Goal: Task Accomplishment & Management: Use online tool/utility

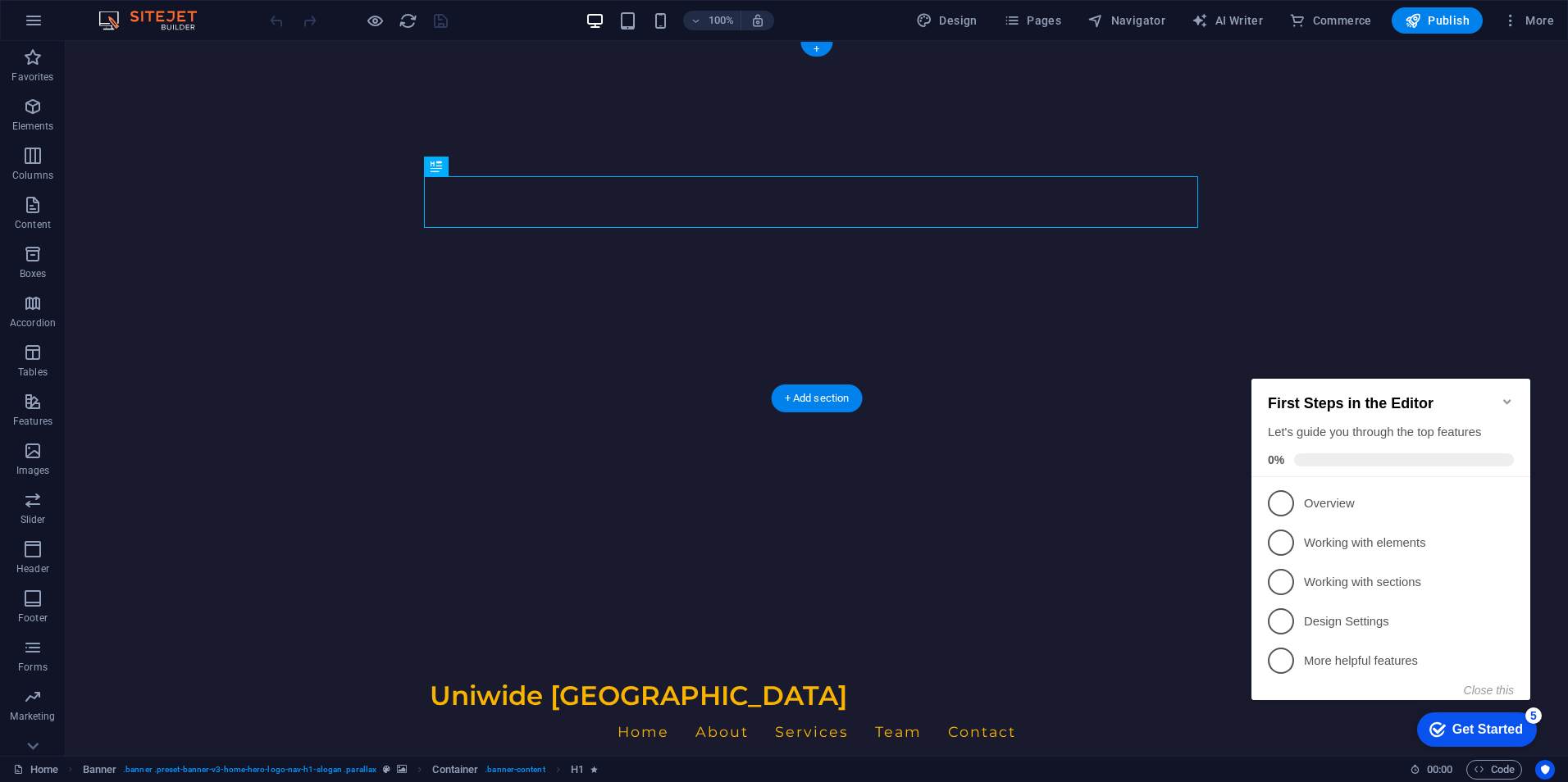
click at [225, 41] on img "1/1" at bounding box center [810, 41] width 1490 height 0
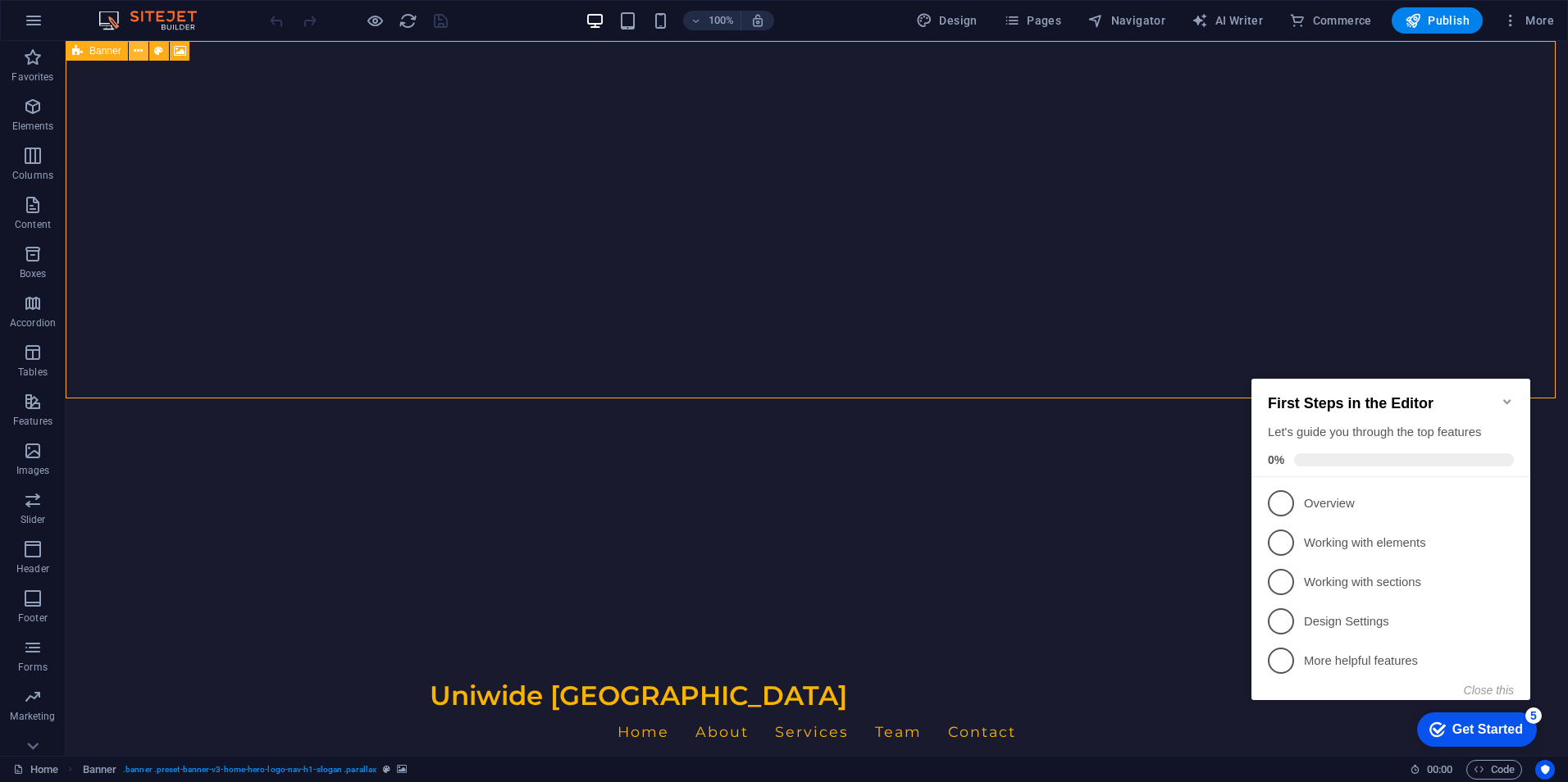
click at [135, 51] on icon at bounding box center [138, 52] width 9 height 17
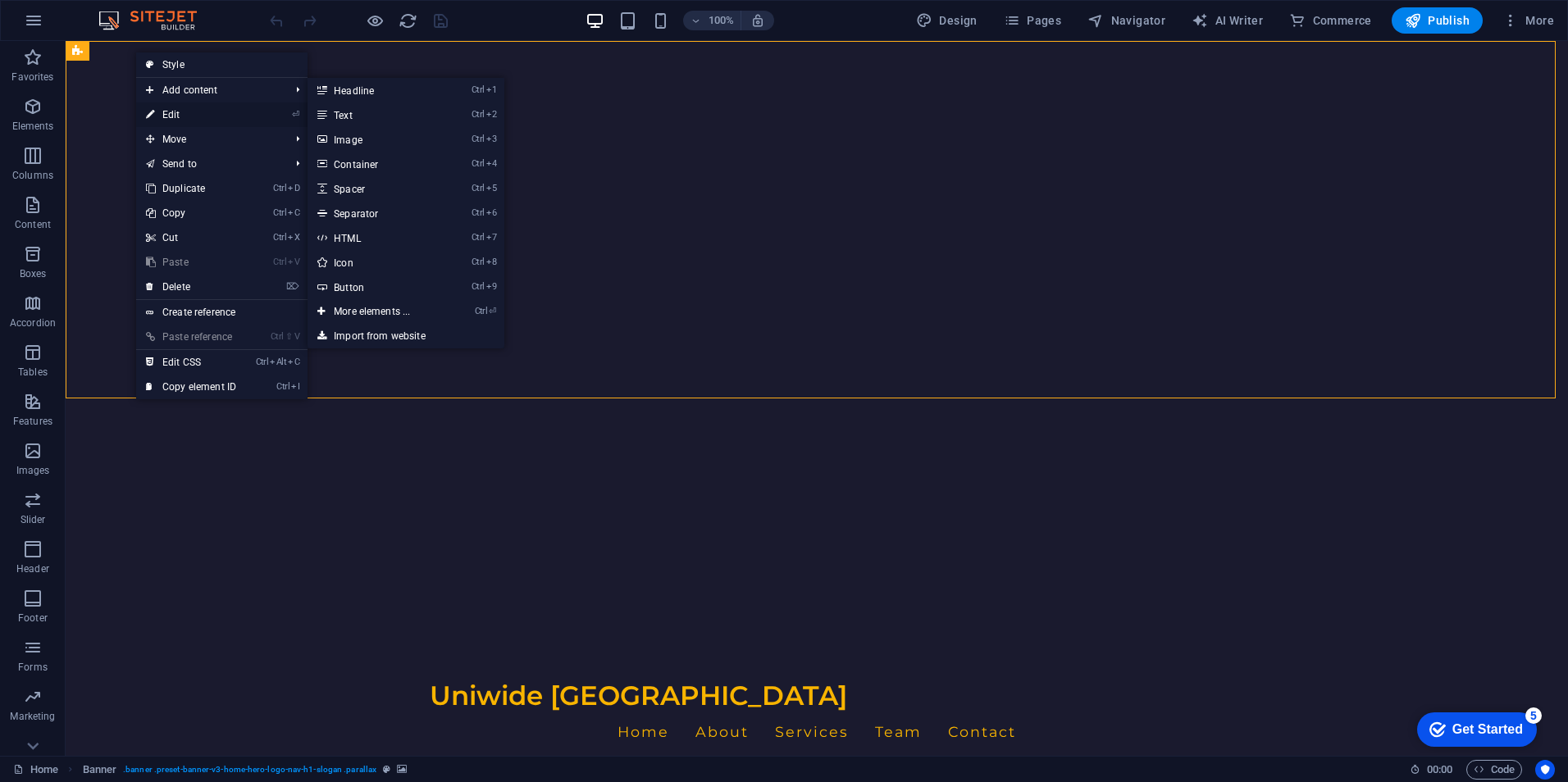
click at [197, 114] on link "⏎ Edit" at bounding box center [191, 114] width 110 height 25
select select "vh"
select select "header"
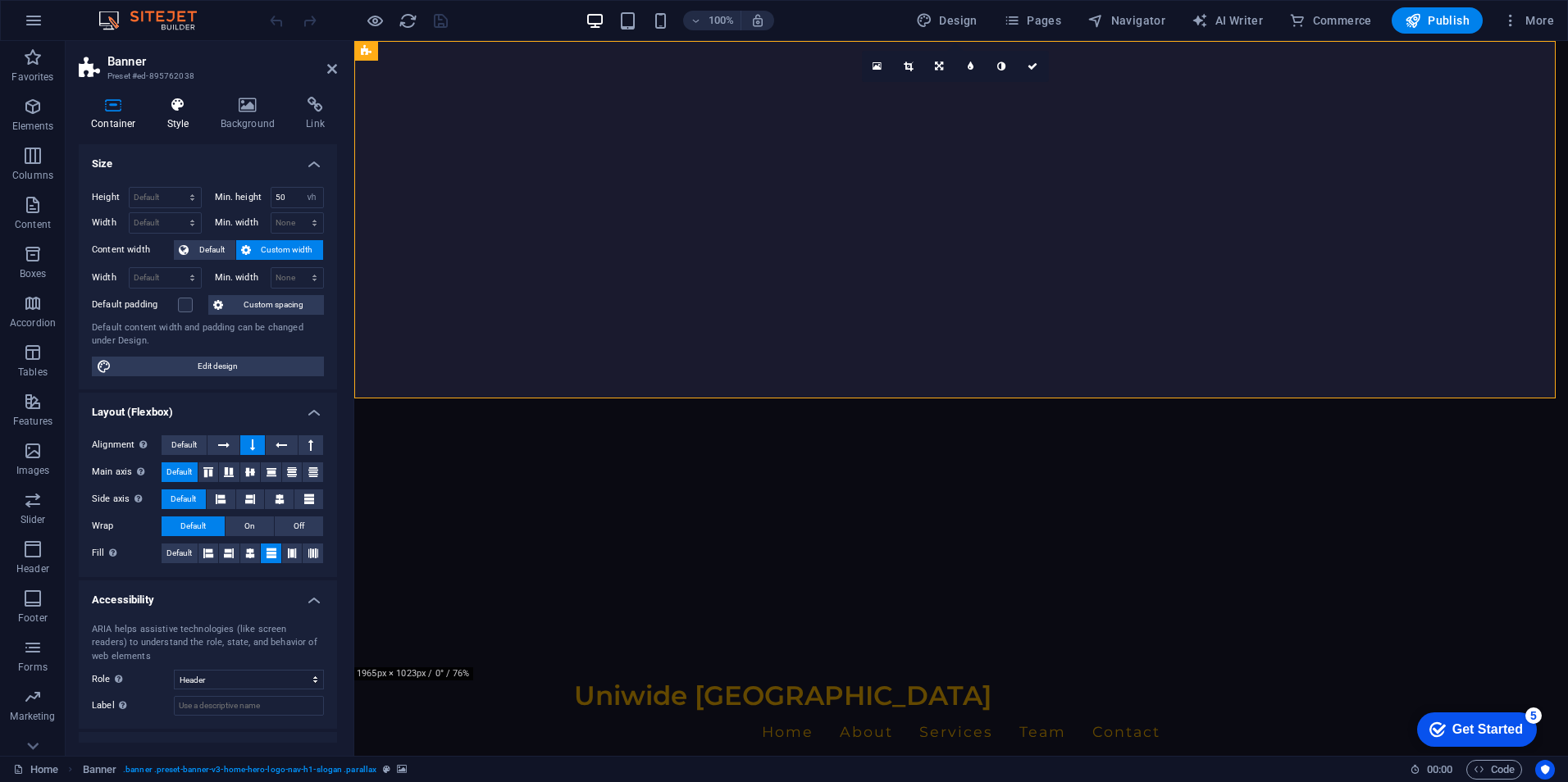
click at [184, 112] on icon at bounding box center [178, 105] width 46 height 16
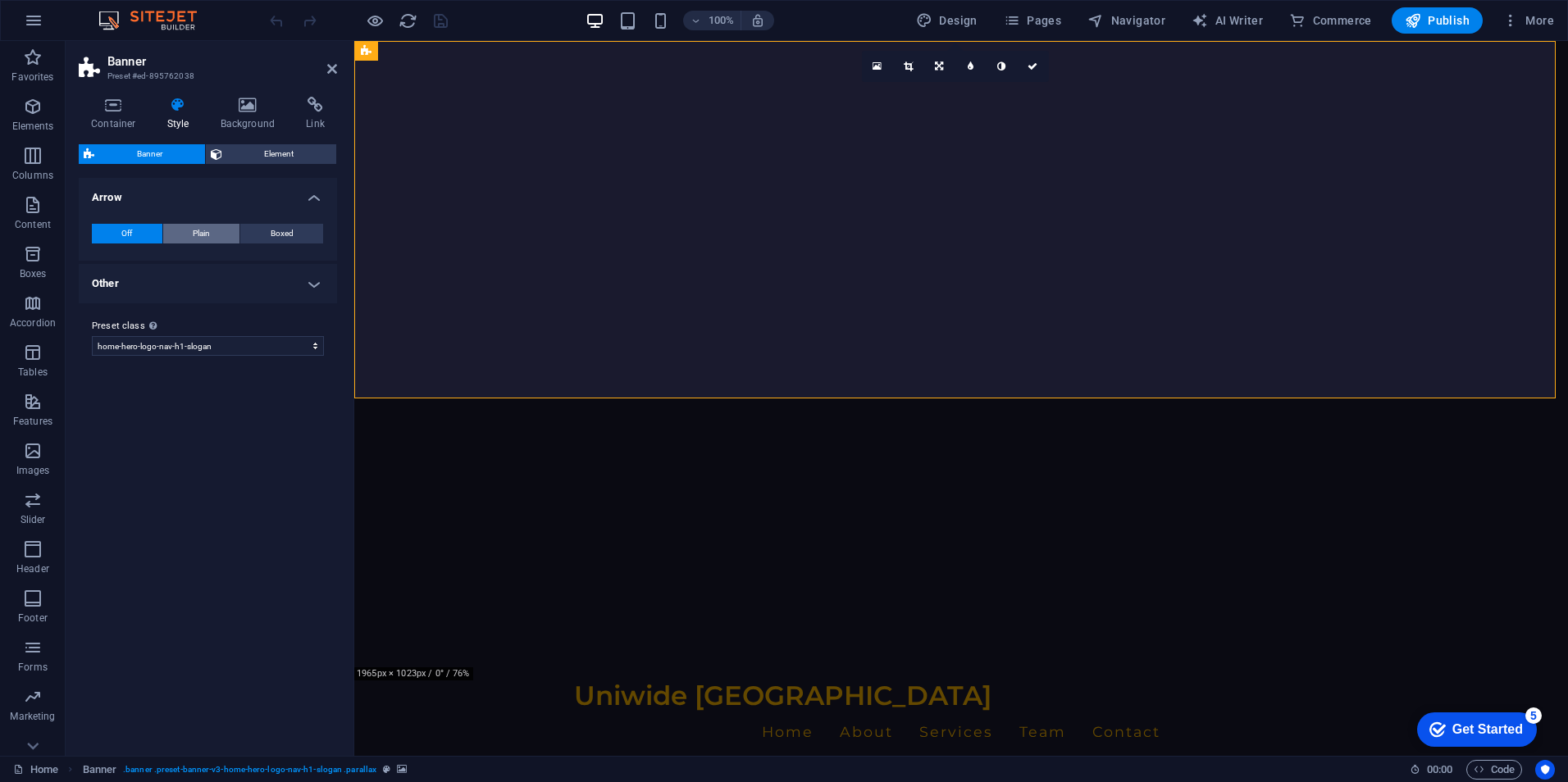
click at [196, 228] on span "Plain" at bounding box center [201, 233] width 17 height 20
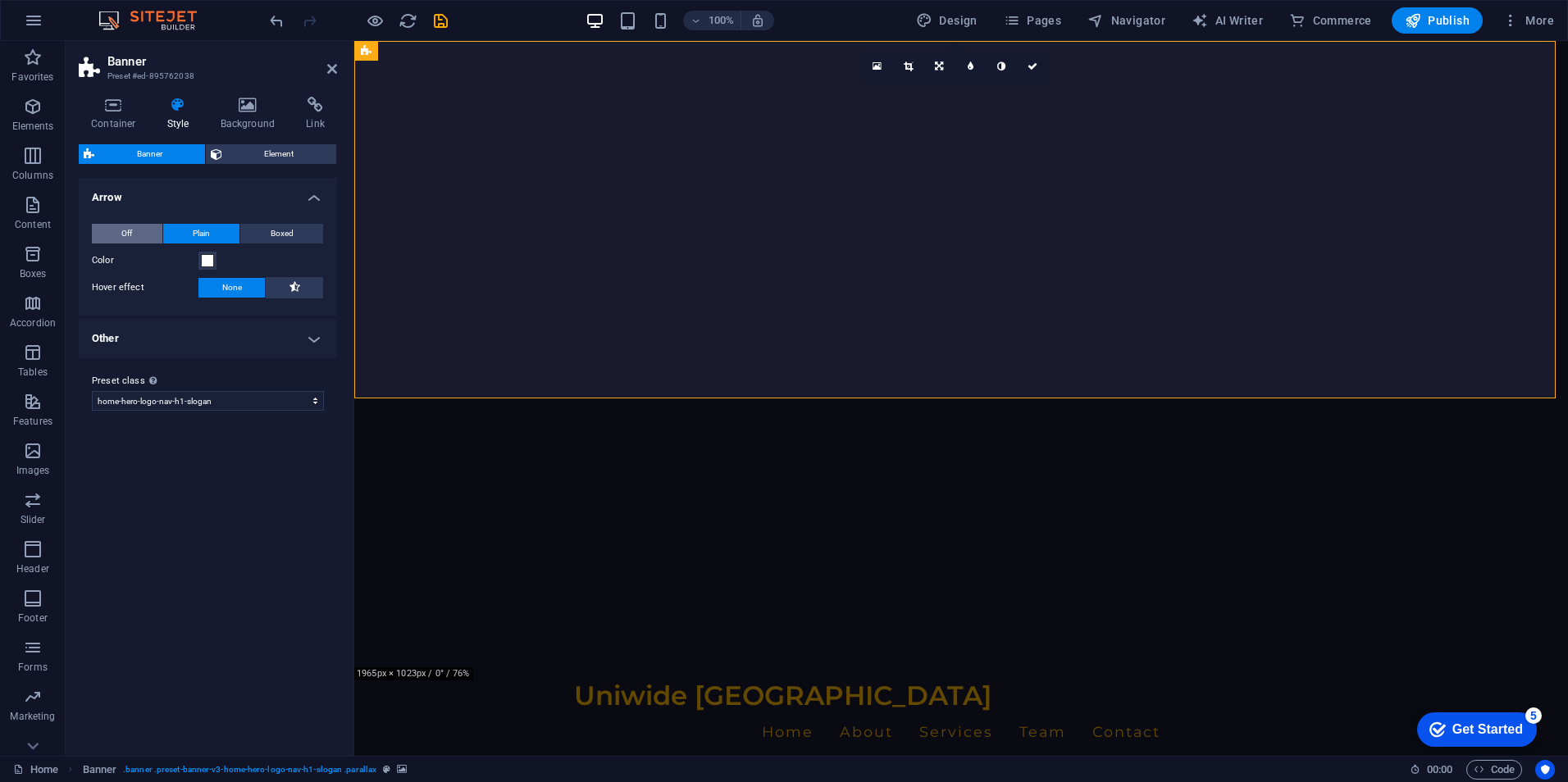
click at [128, 227] on span "Off" at bounding box center [126, 233] width 10 height 20
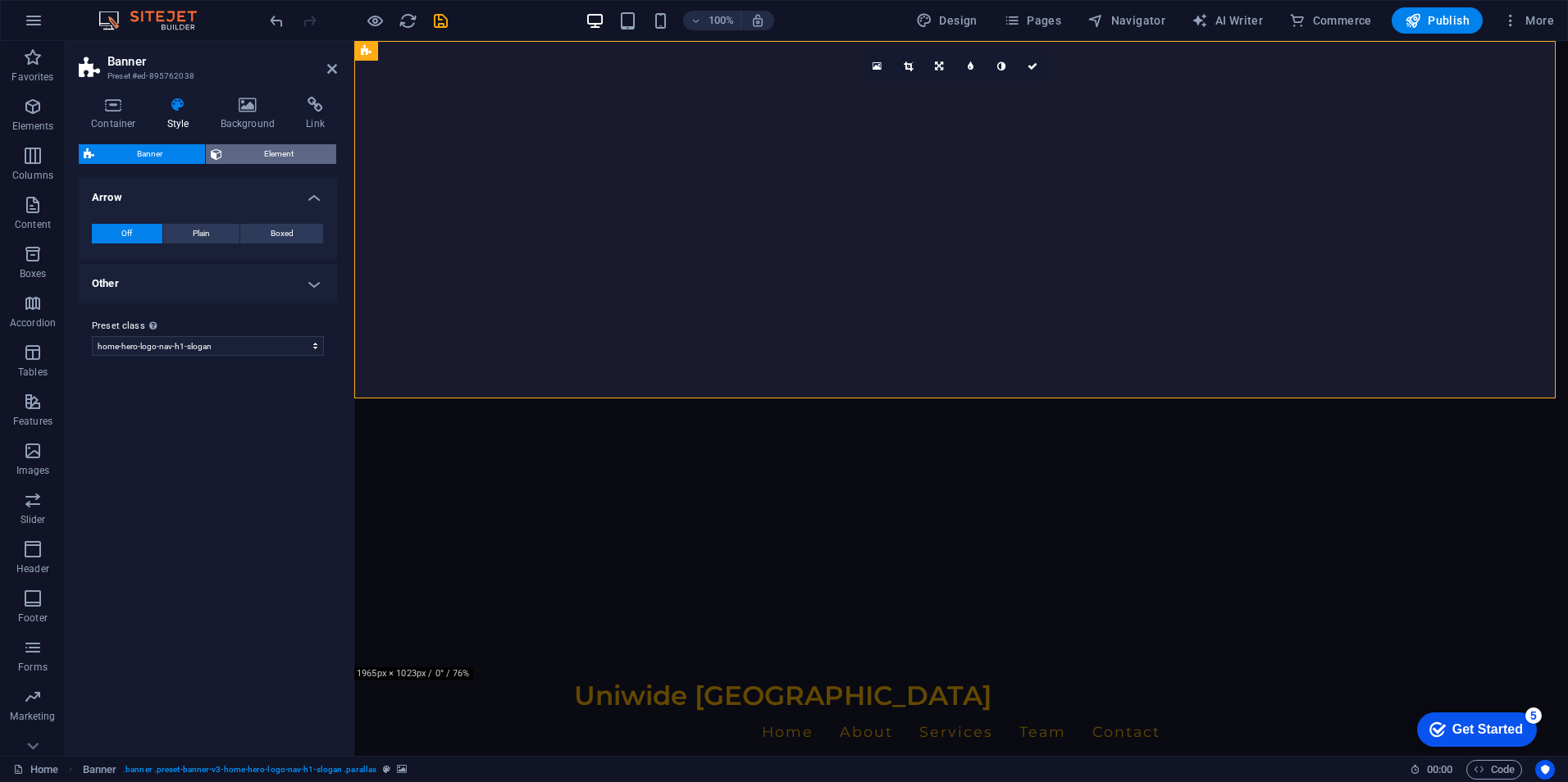
click at [272, 149] on span "Element" at bounding box center [279, 154] width 105 height 20
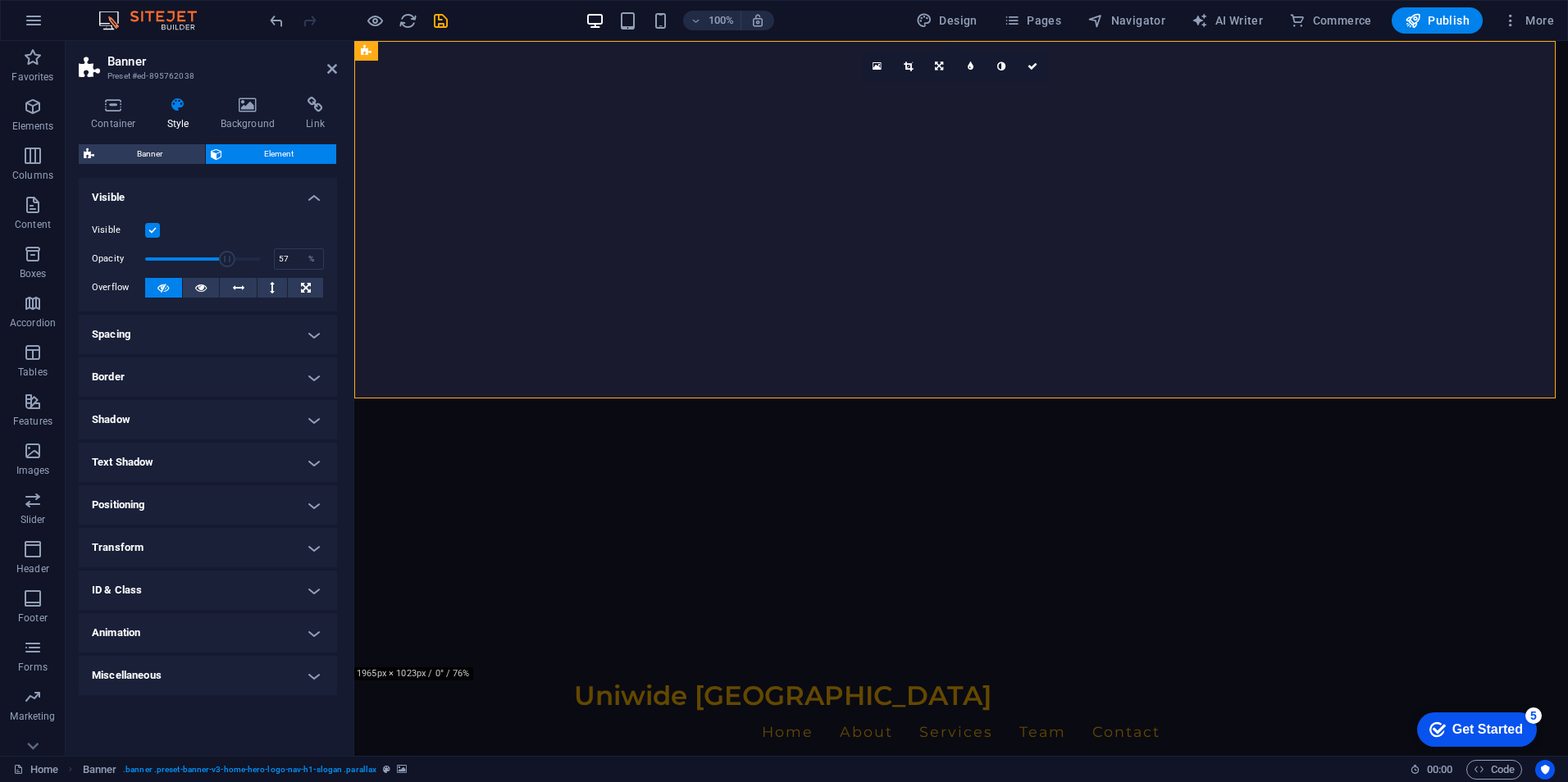
drag, startPoint x: 264, startPoint y: 256, endPoint x: 210, endPoint y: 270, distance: 55.8
click at [210, 270] on span at bounding box center [203, 258] width 116 height 25
drag, startPoint x: 210, startPoint y: 264, endPoint x: 184, endPoint y: 261, distance: 26.2
click at [184, 261] on span at bounding box center [183, 258] width 16 height 16
type input "100"
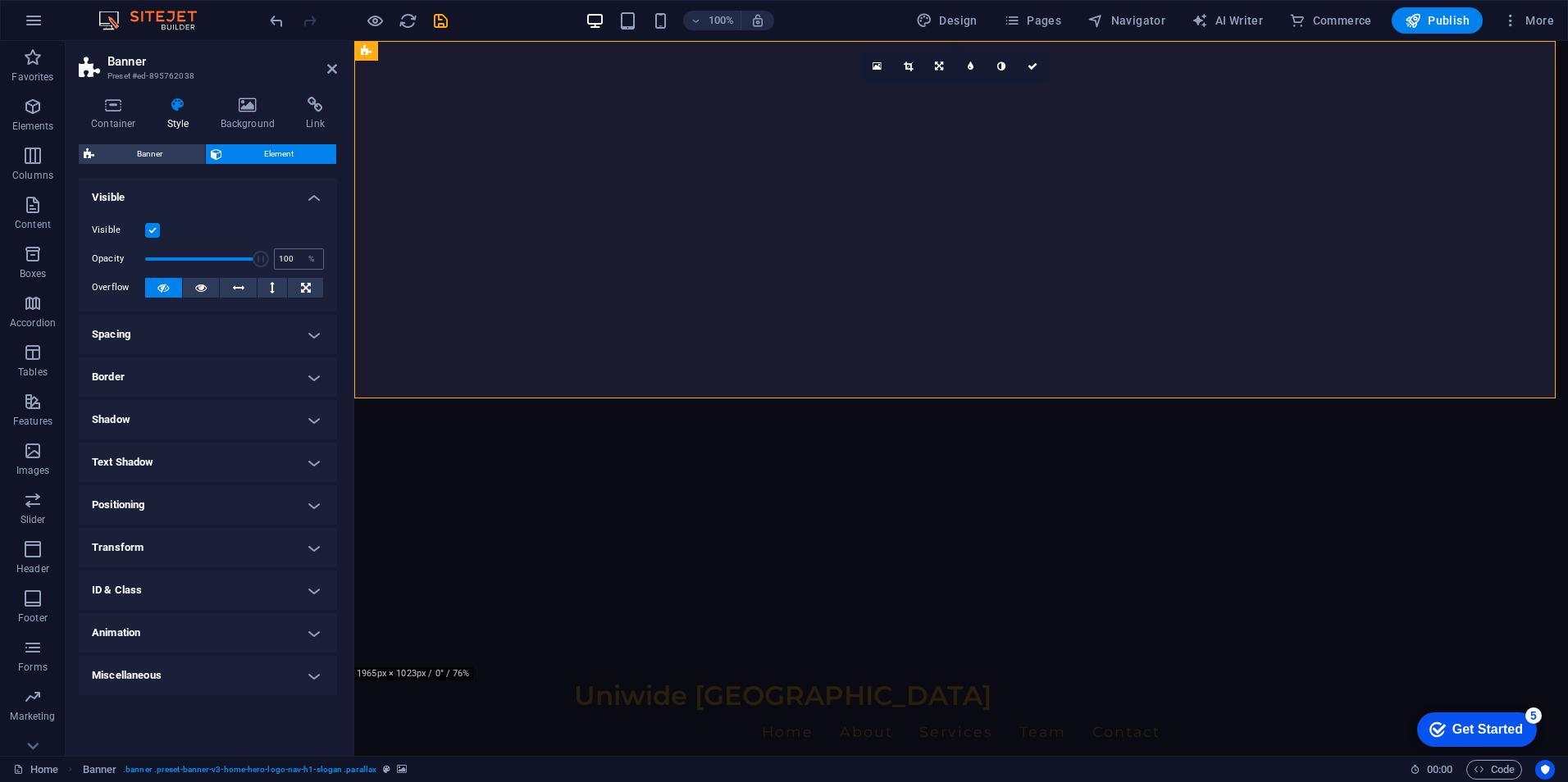
drag, startPoint x: 184, startPoint y: 261, endPoint x: 281, endPoint y: 264, distance: 97.0
click at [281, 264] on div "Opacity 100 %" at bounding box center [208, 258] width 232 height 25
click at [156, 231] on label at bounding box center [152, 230] width 15 height 15
click at [0, 0] on input "Visible" at bounding box center [0, 0] width 0 height 0
click at [156, 231] on label at bounding box center [152, 230] width 15 height 15
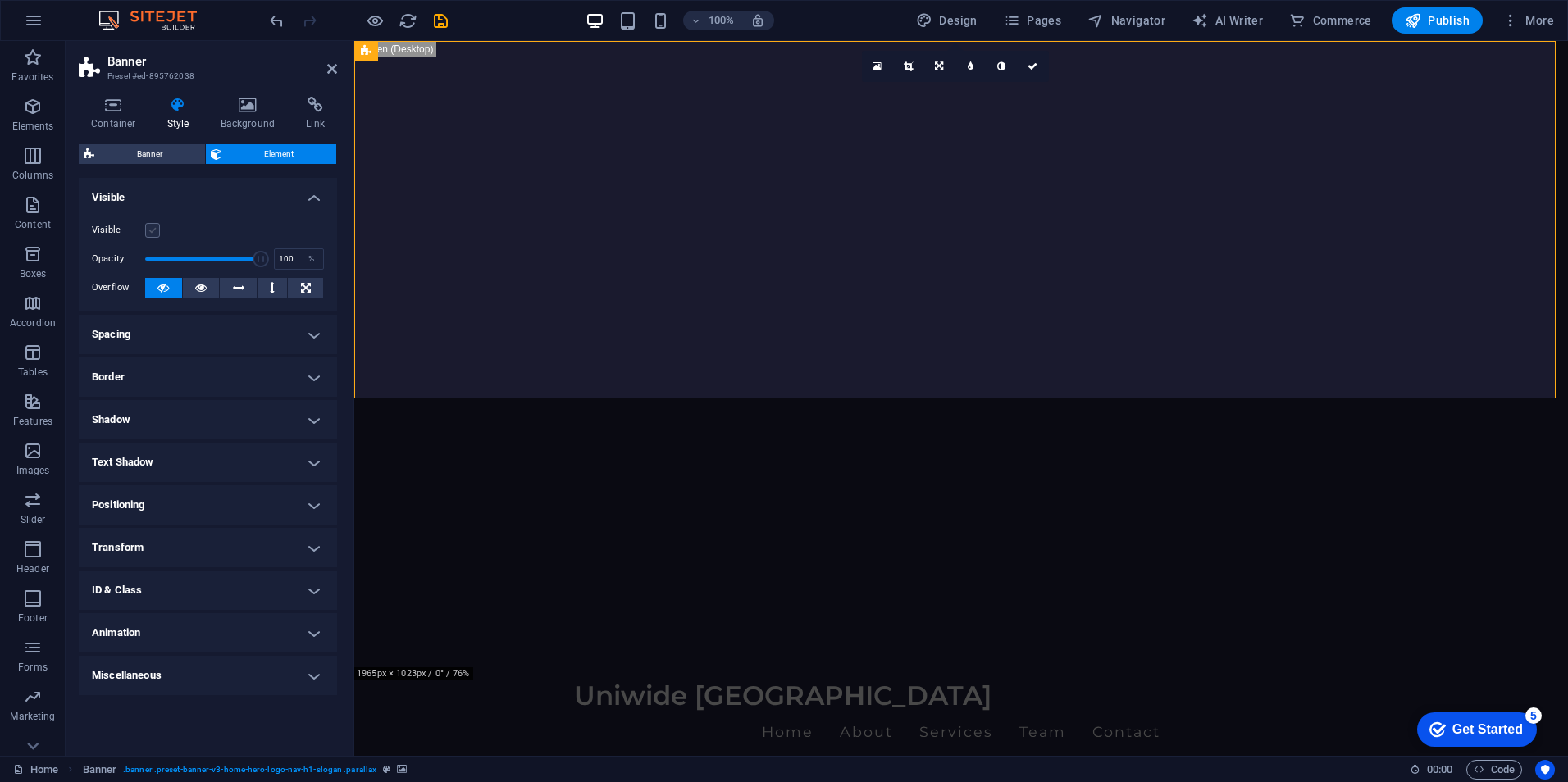
click at [0, 0] on input "Visible" at bounding box center [0, 0] width 0 height 0
click at [245, 110] on icon at bounding box center [248, 105] width 80 height 16
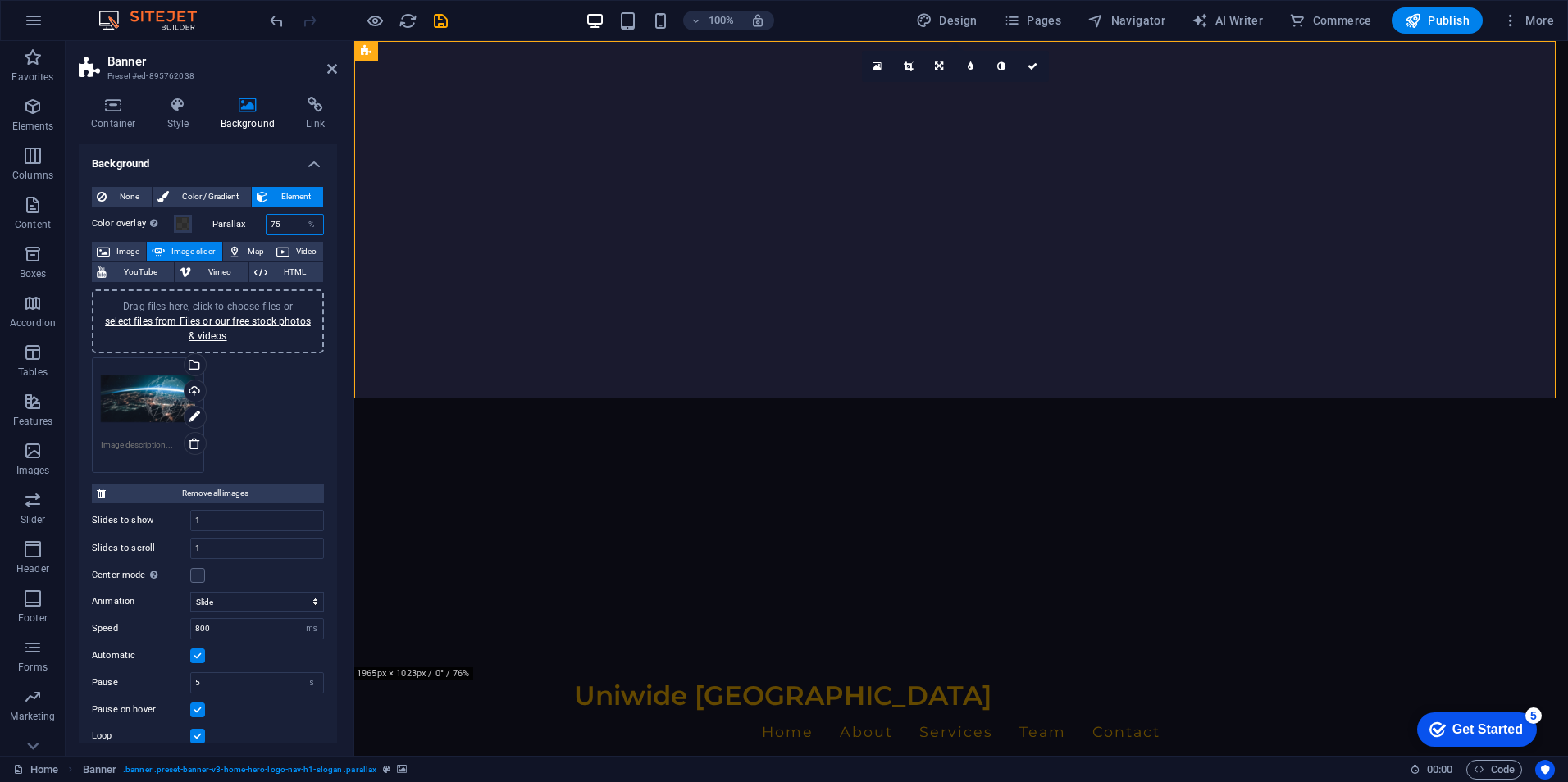
click at [282, 224] on input "75" at bounding box center [295, 224] width 58 height 20
type input "90"
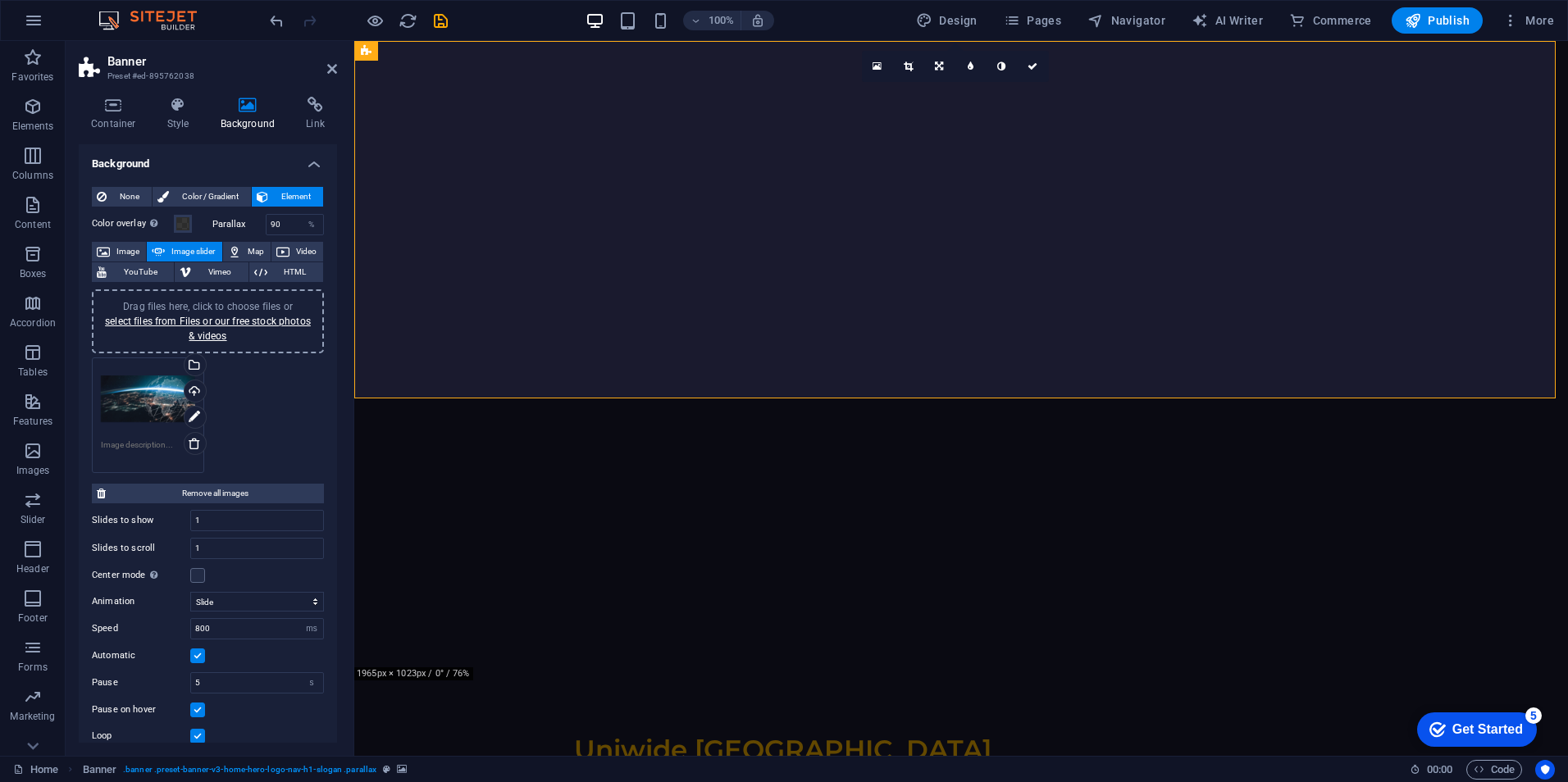
click at [282, 403] on div "Drag files here, click to choose files or select files from Files or our free s…" at bounding box center [208, 415] width 240 height 124
click at [280, 224] on input "90" at bounding box center [295, 224] width 58 height 20
click at [177, 223] on span at bounding box center [182, 223] width 13 height 13
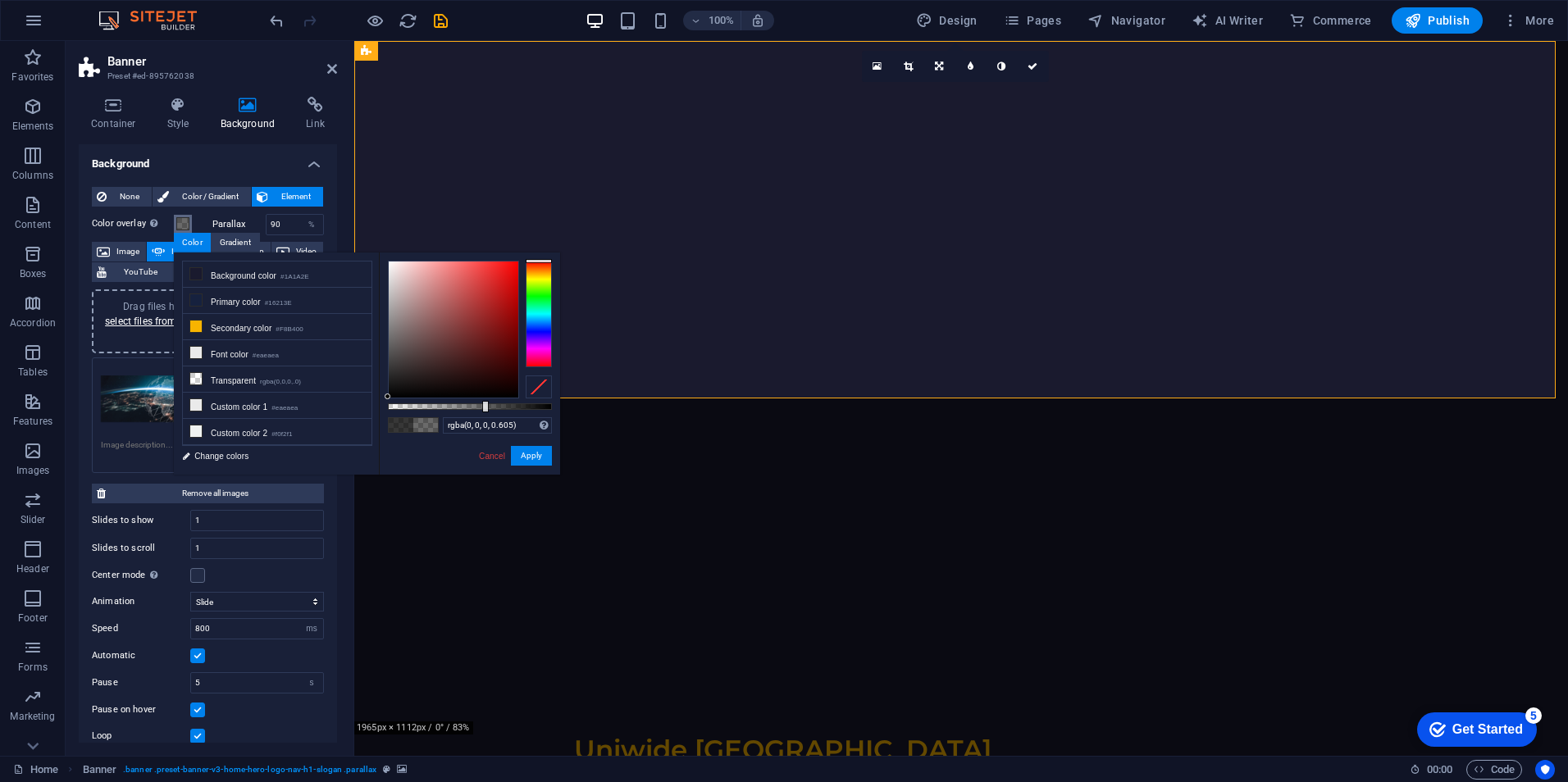
type input "rgba(0, 0, 0, 0.62)"
drag, startPoint x: 518, startPoint y: 409, endPoint x: 489, endPoint y: 409, distance: 29.0
click at [489, 409] on div at bounding box center [491, 406] width 7 height 11
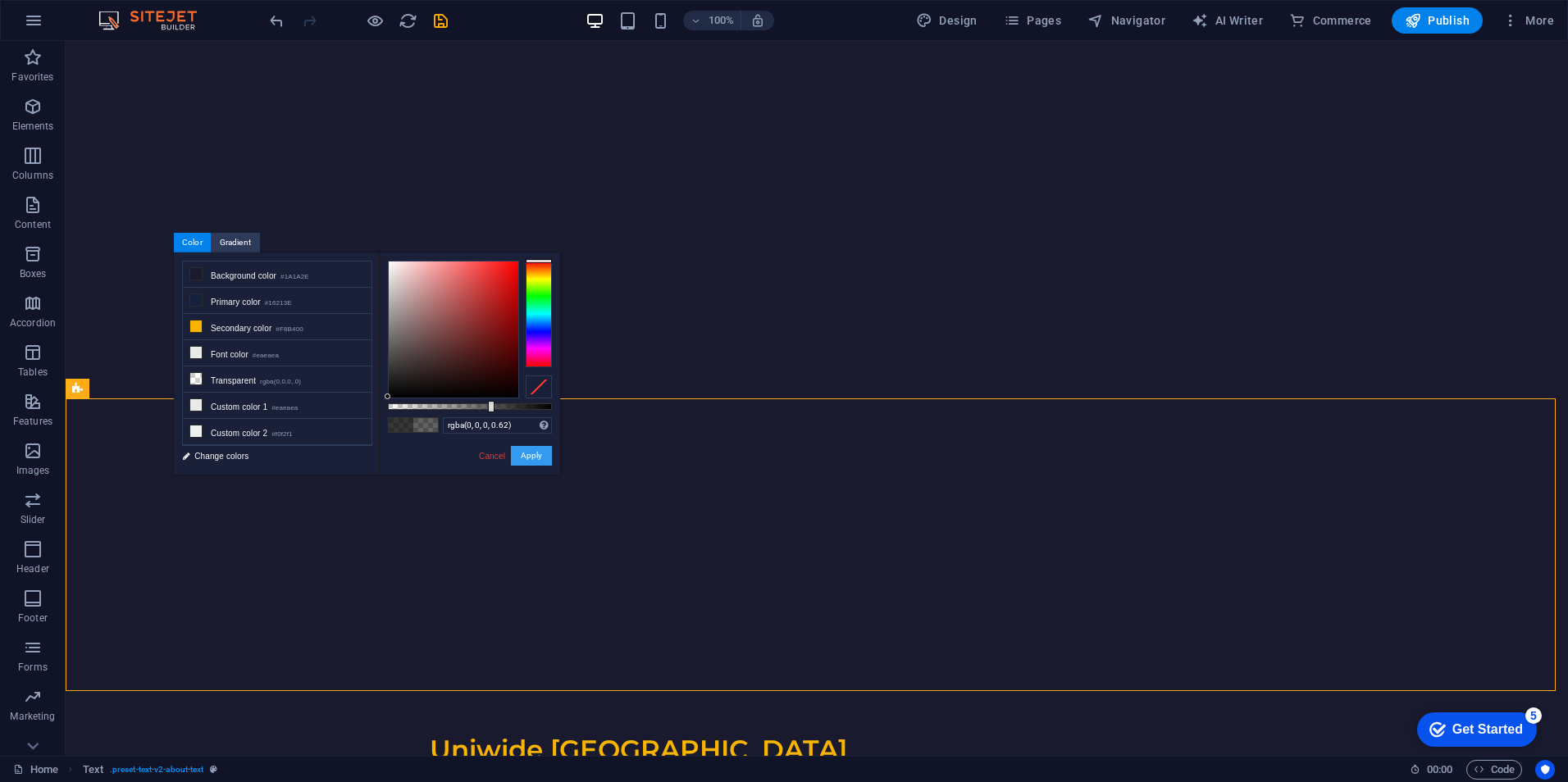
click at [530, 452] on button "Apply" at bounding box center [532, 455] width 41 height 20
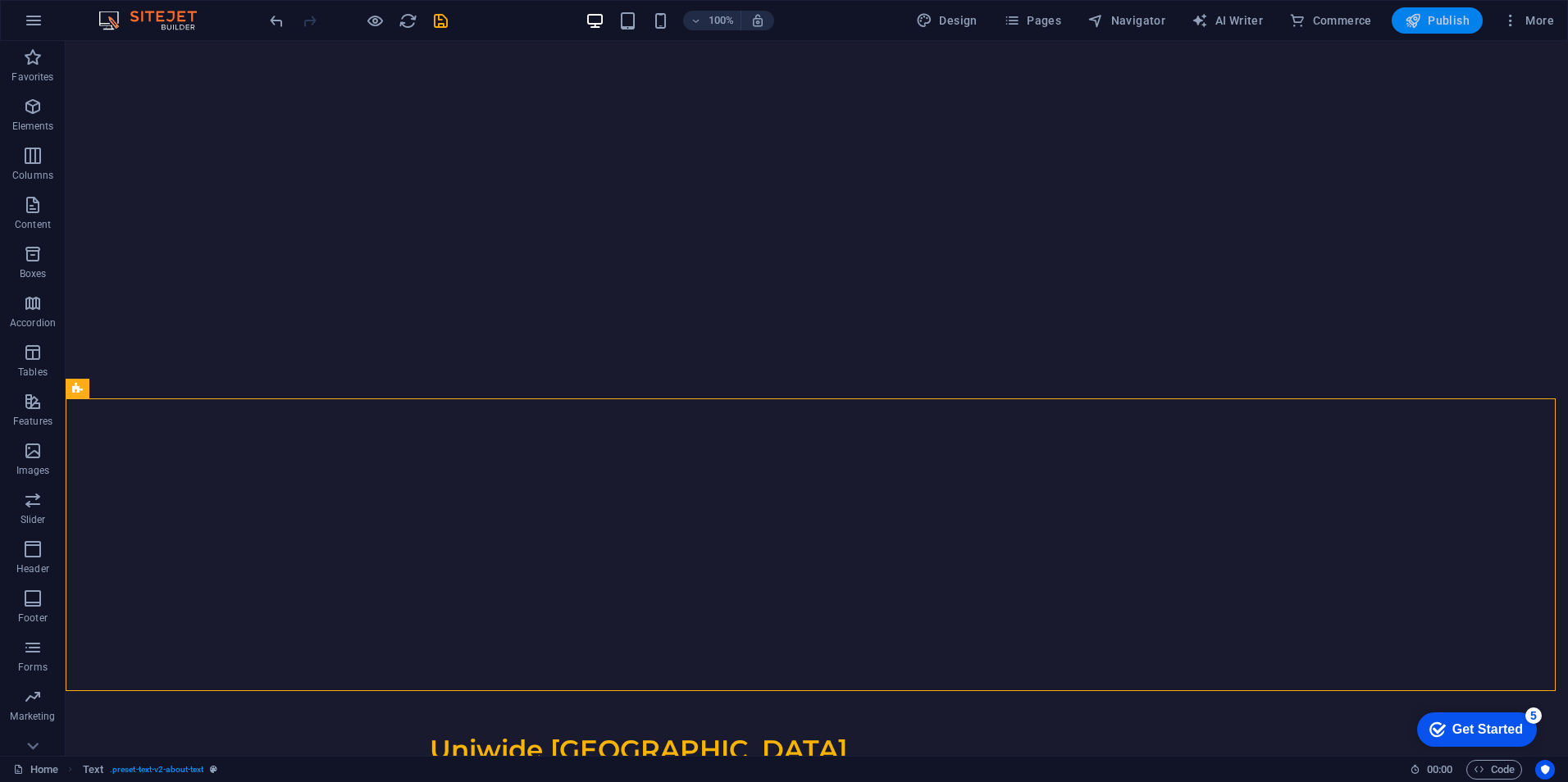
click at [1437, 19] on span "Publish" at bounding box center [1437, 20] width 64 height 16
